Goal: Task Accomplishment & Management: Use online tool/utility

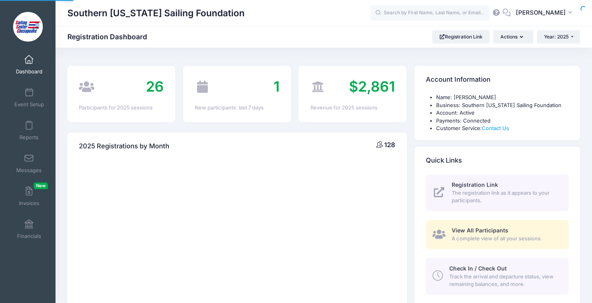
select select
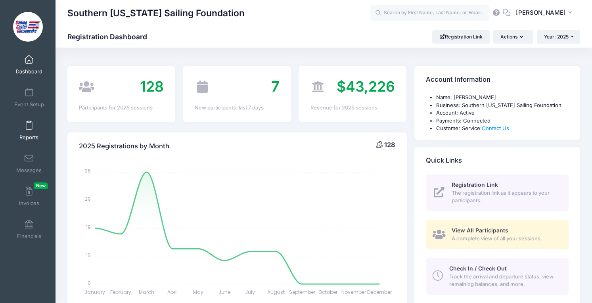
click at [27, 134] on span "Reports" at bounding box center [28, 137] width 19 height 7
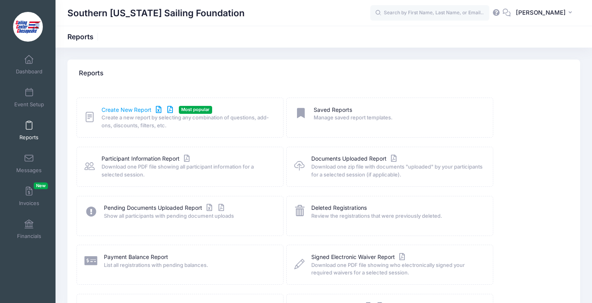
click at [109, 113] on link "Create New Report" at bounding box center [139, 110] width 74 height 8
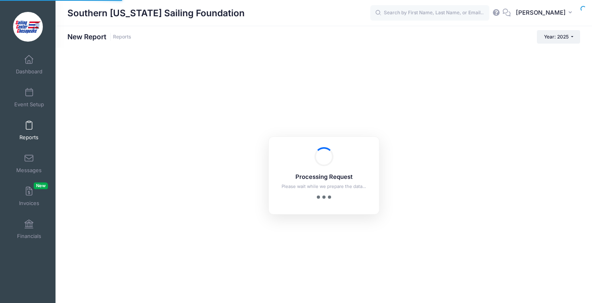
checkbox input "true"
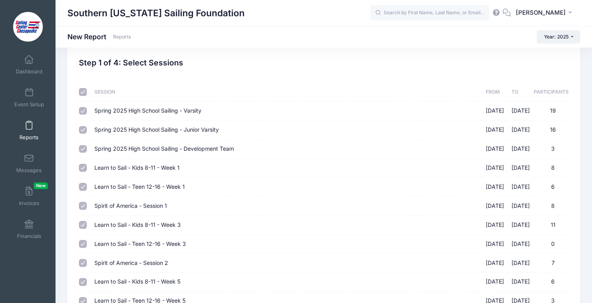
scroll to position [16, 0]
click at [109, 113] on span "Spring 2025 High School Sailing - Varsity" at bounding box center [147, 109] width 107 height 7
click at [87, 113] on input "Spring 2025 High School Sailing - Varsity 03/04/2025 - 05/23/2025 19" at bounding box center [83, 110] width 8 height 8
checkbox input "false"
click at [108, 127] on span "Spring 2025 High School Sailing - Junior Varsity" at bounding box center [156, 128] width 125 height 7
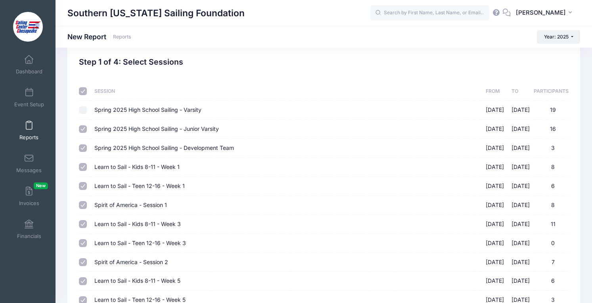
click at [87, 127] on input "Spring 2025 High School Sailing - Junior Varsity 03/05/2025 - 05/23/2025 16" at bounding box center [83, 129] width 8 height 8
checkbox input "false"
click at [107, 148] on span "Spring 2025 High School Sailing - Development Team" at bounding box center [164, 147] width 140 height 7
click at [87, 148] on input "Spring 2025 High School Sailing - Development Team 04/02/2025 - 05/21/2025 3" at bounding box center [83, 148] width 8 height 8
checkbox input "false"
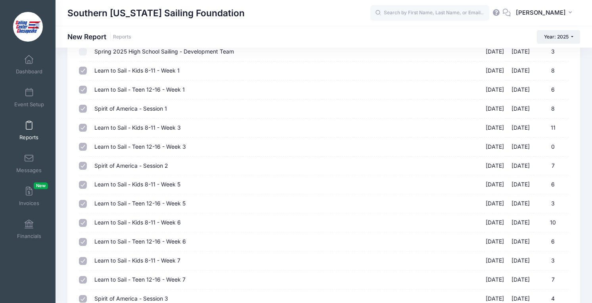
scroll to position [255, 0]
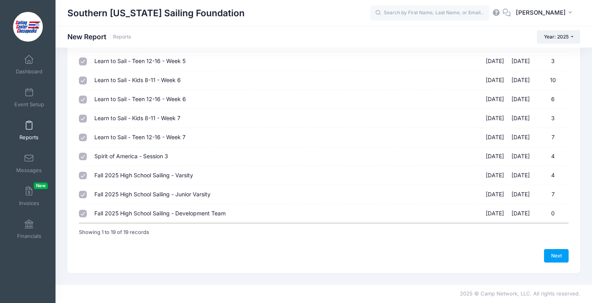
click at [106, 178] on span "Fall 2025 High School Sailing - Varsity" at bounding box center [143, 175] width 99 height 7
click at [87, 178] on input "Fall 2025 High School Sailing - Varsity 09/02/2025 - 10/31/2025 4" at bounding box center [83, 176] width 8 height 8
checkbox input "false"
click at [106, 198] on span "Fall 2025 High School Sailing - Junior Varsity" at bounding box center [152, 194] width 116 height 7
click at [87, 198] on input "Fall 2025 High School Sailing - Junior Varsity 09/04/2025 - 10/31/2025 7" at bounding box center [83, 195] width 8 height 8
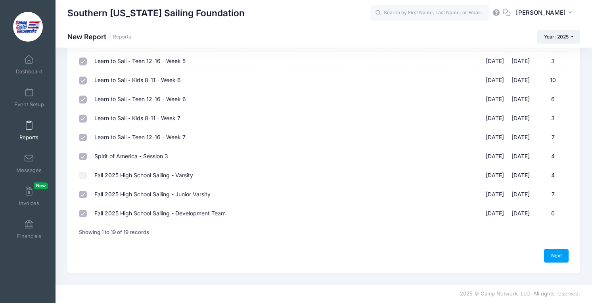
checkbox input "false"
click at [108, 215] on span "Fall 2025 High School Sailing - Development Team" at bounding box center [159, 213] width 131 height 7
click at [87, 215] on input "Fall 2025 High School Sailing - Development Team 09/08/2025 - 10/30/2025 0" at bounding box center [83, 214] width 8 height 8
checkbox input "false"
click at [557, 257] on link "Next" at bounding box center [556, 255] width 25 height 13
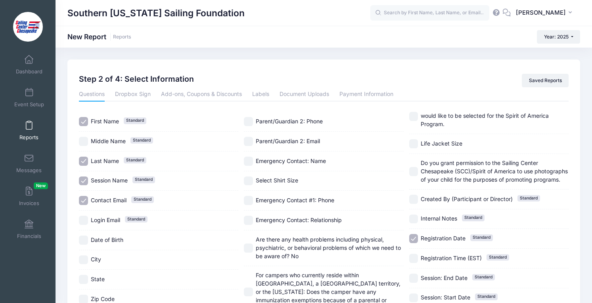
click at [312, 144] on span "Parent/Guardian 2: Email" at bounding box center [288, 141] width 64 height 7
checkbox input "true"
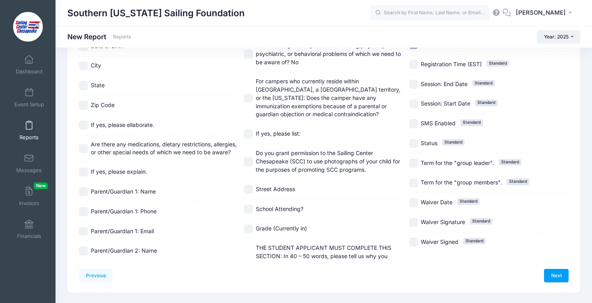
scroll to position [198, 0]
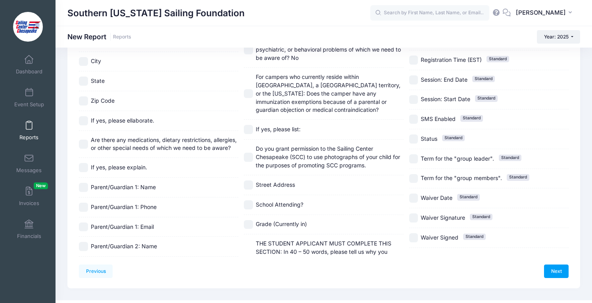
click at [147, 227] on span "Parent/Guardian 1: Email" at bounding box center [122, 226] width 63 height 7
checkbox input "true"
click at [148, 244] on span "Parent/Guardian 2: Name" at bounding box center [124, 246] width 66 height 7
checkbox input "true"
click at [148, 192] on label "Parent/Guardian 1: Name" at bounding box center [158, 187] width 159 height 9
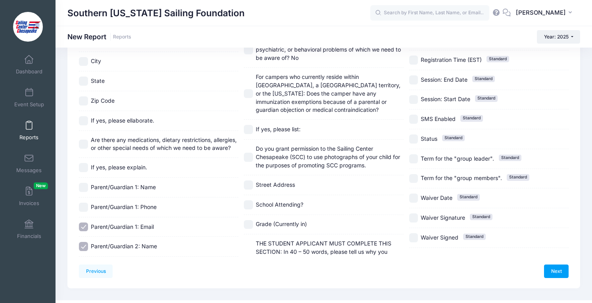
checkbox input "true"
click at [551, 269] on link "Next" at bounding box center [556, 271] width 25 height 13
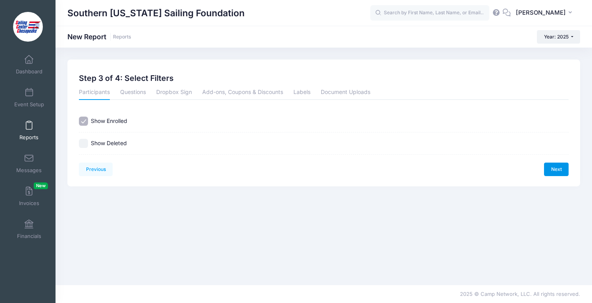
click at [558, 171] on link "Next" at bounding box center [556, 169] width 25 height 13
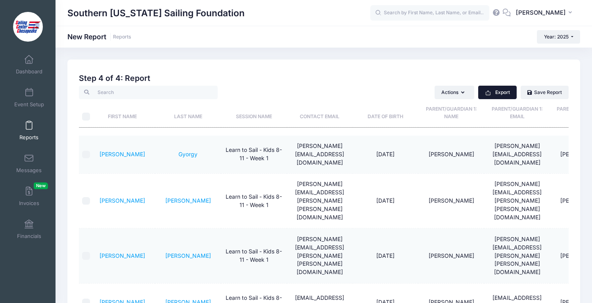
click at [503, 96] on button "Export" at bounding box center [497, 92] width 38 height 13
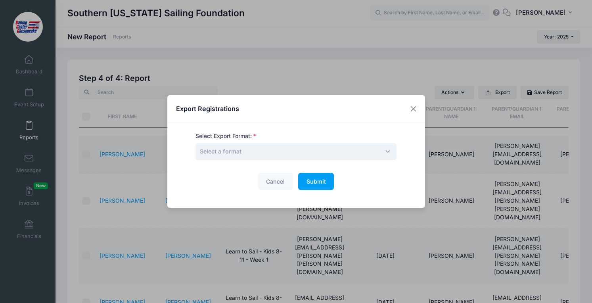
click at [354, 150] on span "Select a format" at bounding box center [296, 151] width 201 height 17
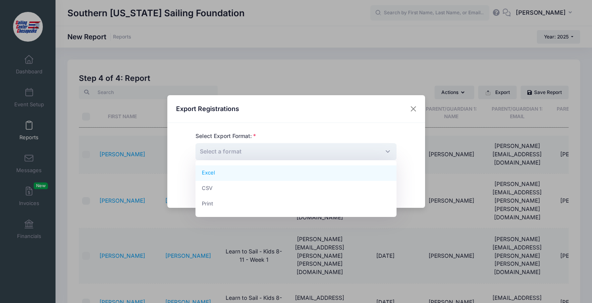
select select "excel"
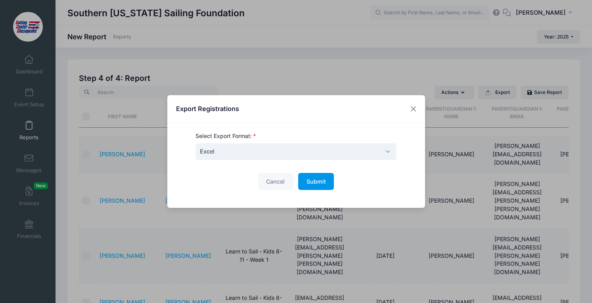
click at [317, 183] on span "Submit" at bounding box center [316, 181] width 19 height 7
